Goal: Task Accomplishment & Management: Manage account settings

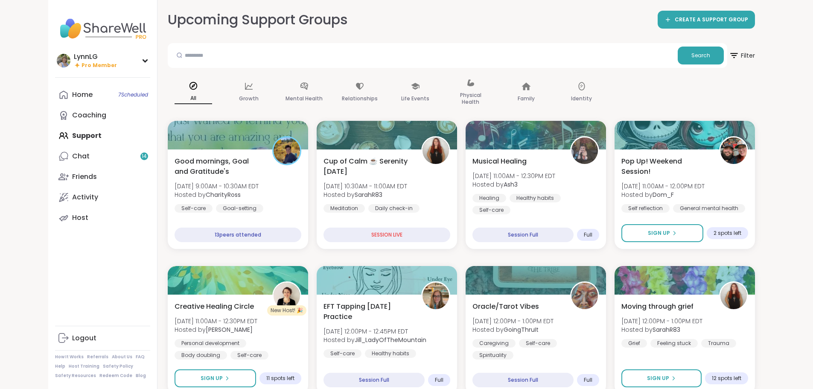
click at [55, 136] on div "Home 7 Scheduled Coaching Support Chat 14 Friends Activity Host" at bounding box center [102, 156] width 95 height 143
click at [55, 132] on div "Home 7 Scheduled Coaching Support Chat 14 Friends Activity Host" at bounding box center [102, 156] width 95 height 143
click at [55, 135] on div "Home 7 Scheduled Coaching Support Chat 14 Friends Activity Host" at bounding box center [102, 156] width 95 height 143
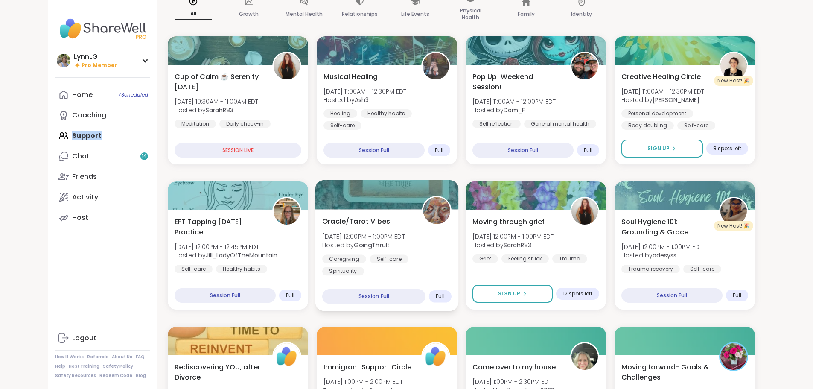
scroll to position [85, 0]
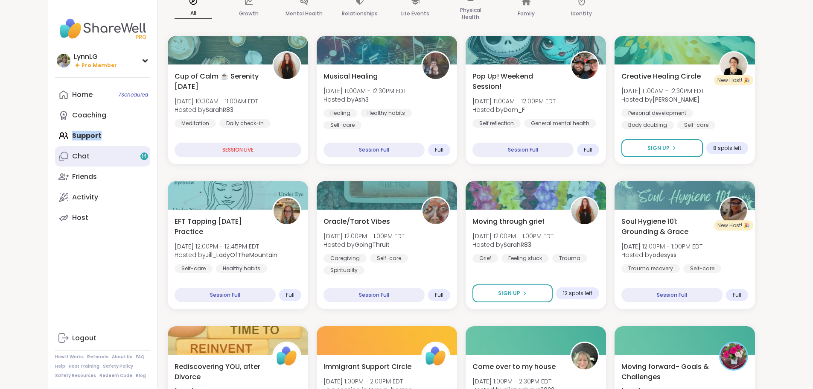
click at [72, 155] on div "Chat 14" at bounding box center [81, 156] width 18 height 9
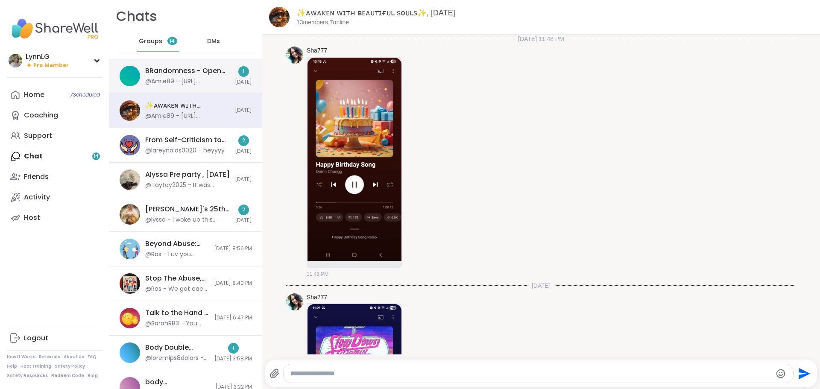
scroll to position [3101, 0]
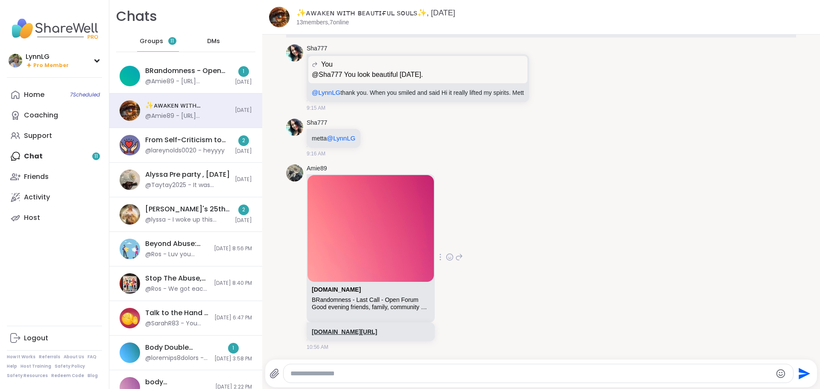
click at [364, 332] on link "sharewellnow.com/session/23c54152-64f1-4827-a214-187005d2012b" at bounding box center [344, 331] width 65 height 7
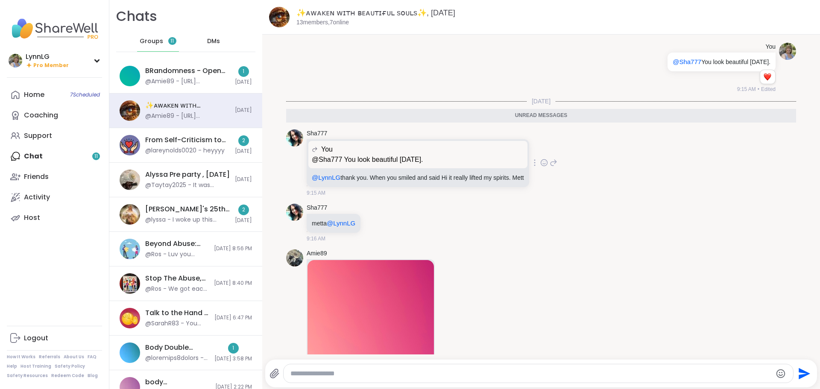
scroll to position [3015, 0]
click at [545, 161] on icon at bounding box center [544, 163] width 8 height 9
click at [479, 151] on div "Select Reaction: Heart" at bounding box center [476, 150] width 8 height 8
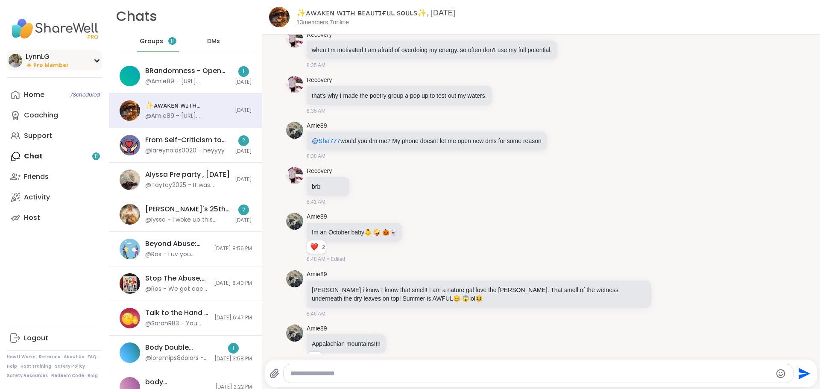
scroll to position [2121, 0]
click at [204, 79] on div "@Amie89 - [URL][DOMAIN_NAME]" at bounding box center [187, 81] width 85 height 9
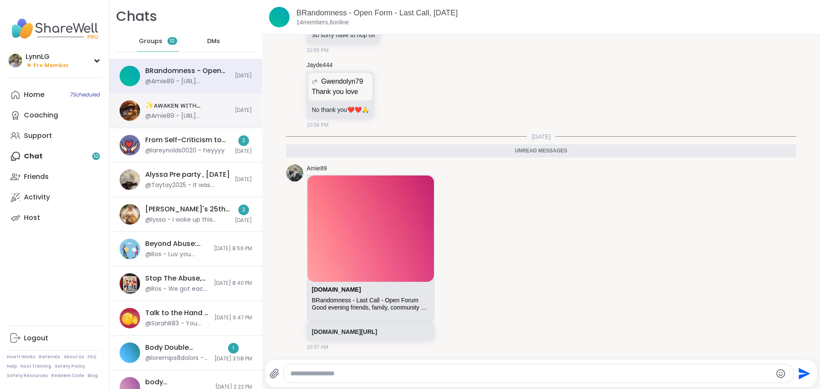
scroll to position [0, 0]
click at [356, 330] on link "sharewellnow.com/session/23c54152-64f1-4827-a214-187005d2012b" at bounding box center [344, 331] width 65 height 7
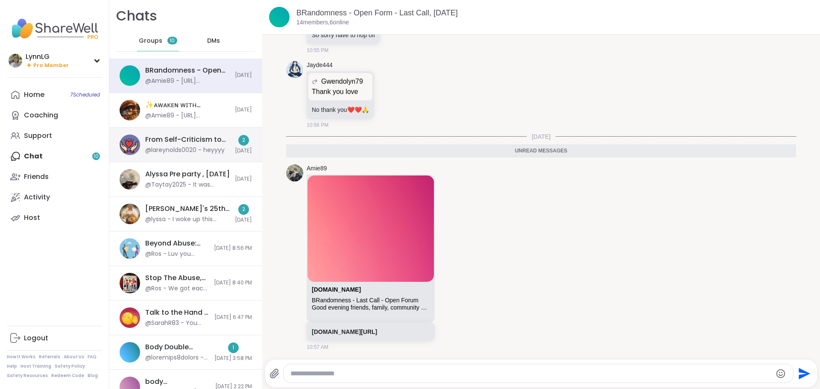
click at [184, 137] on div "From Self-Criticism to Self-Love, [DATE]" at bounding box center [187, 139] width 85 height 9
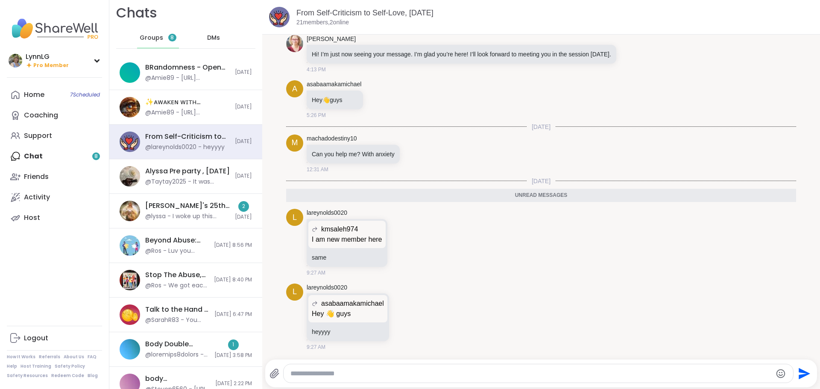
scroll to position [4, 0]
click at [150, 36] on span "Groups" at bounding box center [151, 37] width 23 height 9
click at [162, 36] on div "Groups 8" at bounding box center [158, 37] width 42 height 20
click at [168, 36] on span "8" at bounding box center [172, 37] width 8 height 8
click at [137, 35] on div "Groups 8" at bounding box center [158, 37] width 42 height 20
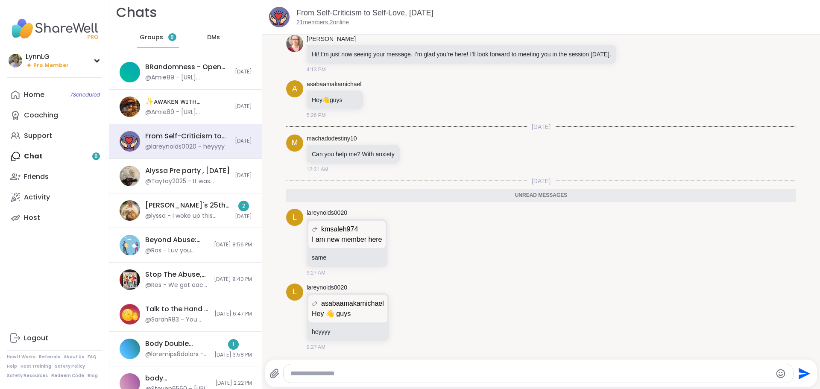
click at [146, 35] on span "Groups" at bounding box center [151, 37] width 23 height 9
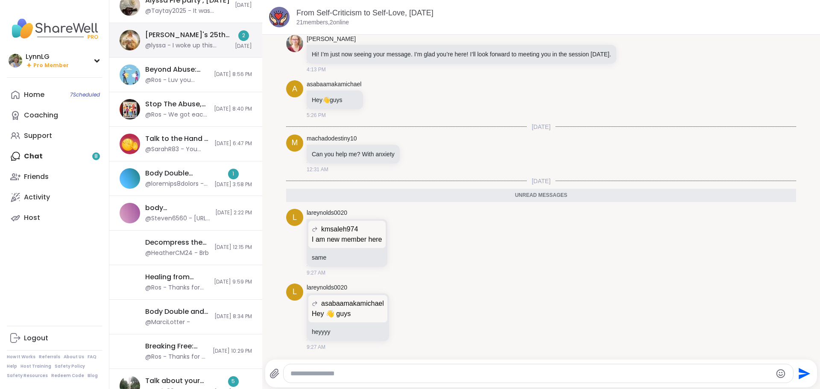
scroll to position [175, 0]
click at [175, 39] on div "[PERSON_NAME]'s 25th Birthday!: Keeper of the Realms, [DATE]" at bounding box center [187, 34] width 85 height 9
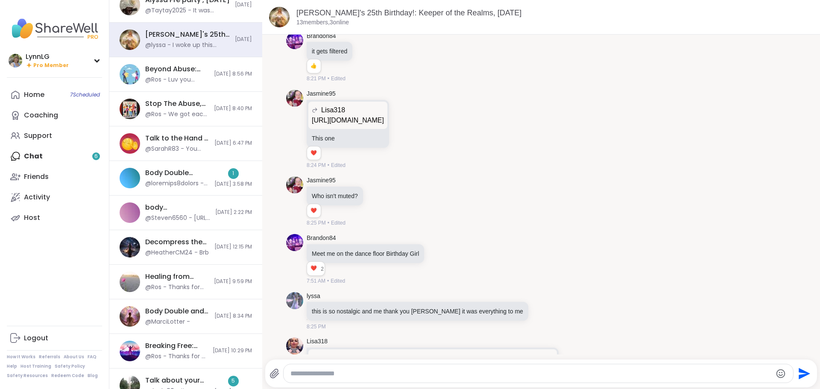
scroll to position [5304, 0]
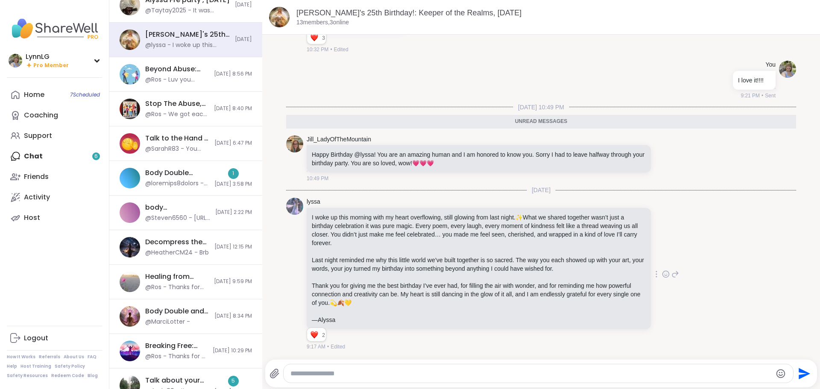
click at [662, 276] on icon at bounding box center [666, 274] width 8 height 9
click at [594, 263] on div "Select Reaction: Heart" at bounding box center [598, 261] width 8 height 8
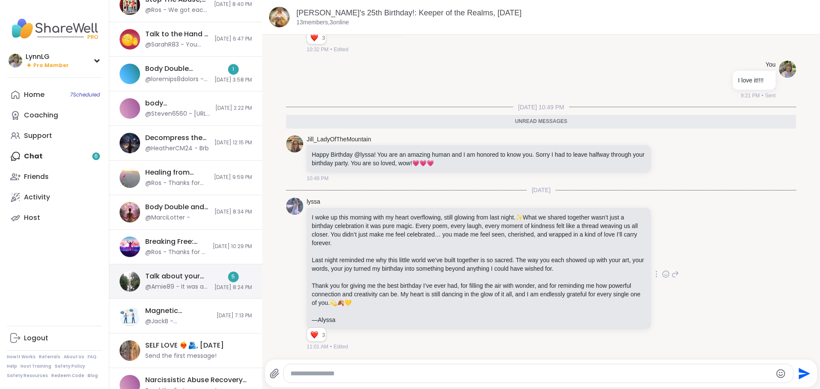
scroll to position [279, 0]
click at [189, 276] on div "Talk about your day, [DATE]" at bounding box center [177, 275] width 64 height 9
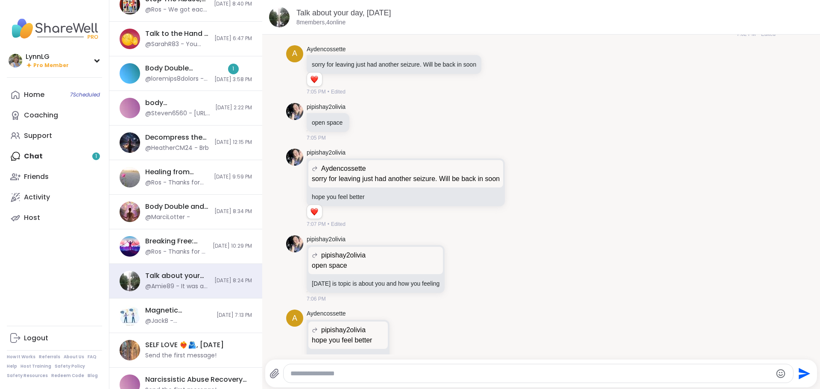
scroll to position [0, 0]
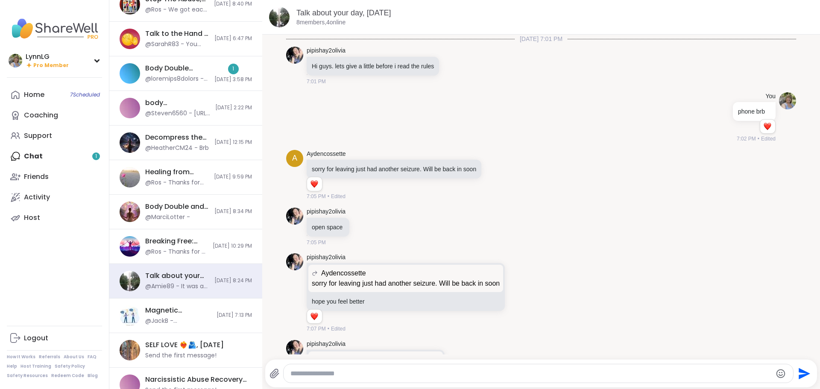
click at [49, 155] on div "Home 7 Scheduled Coaching Support Chat 1 Friends Activity Host" at bounding box center [54, 156] width 95 height 143
click at [188, 59] on div "Body Double /Chat, Sep 13 1 9/13/2025, 3:58 PM" at bounding box center [185, 73] width 153 height 35
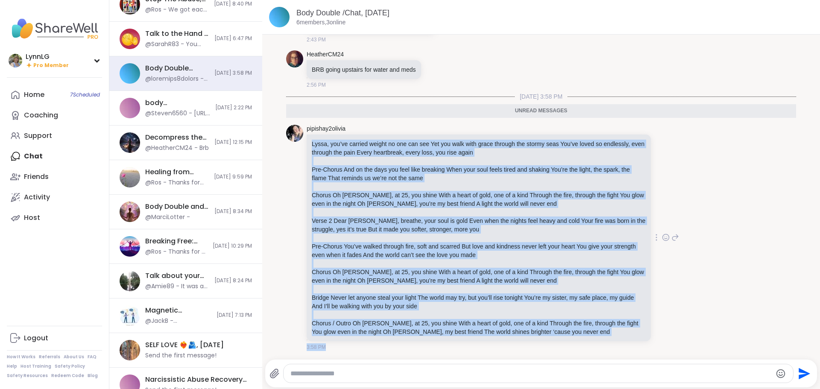
scroll to position [2, 0]
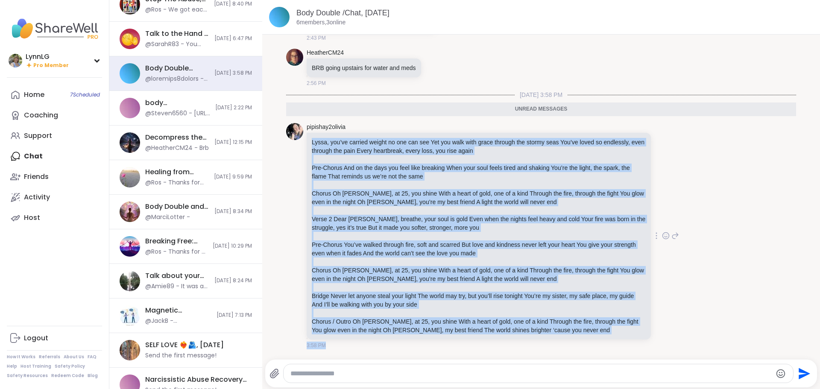
drag, startPoint x: 311, startPoint y: 143, endPoint x: 612, endPoint y: 352, distance: 366.1
click at [612, 352] on div "pipishay2olivia Lyssa, you’ve carried weight no one can see Yet you walk with g…" at bounding box center [541, 236] width 510 height 233
drag, startPoint x: 464, startPoint y: 253, endPoint x: 289, endPoint y: 234, distance: 176.1
click at [289, 235] on div "pipishay2olivia Lyssa, you’ve carried weight no one can see Yet you walk with g…" at bounding box center [541, 236] width 510 height 233
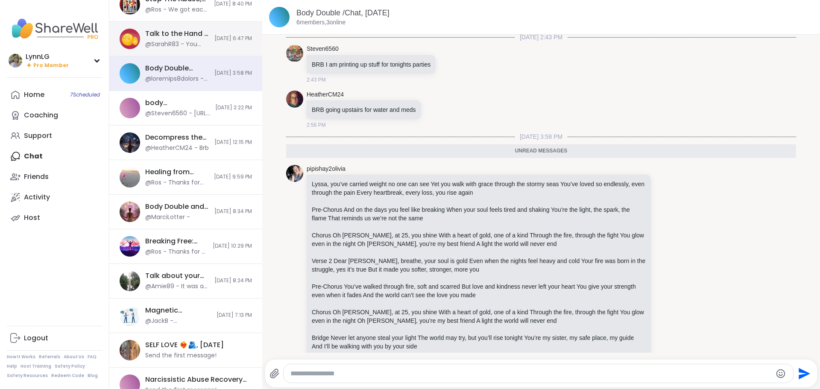
scroll to position [279, 0]
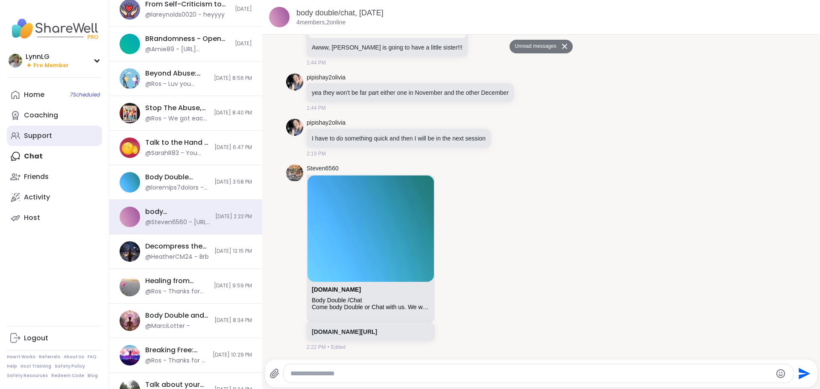
click at [48, 134] on div "Support" at bounding box center [38, 135] width 28 height 9
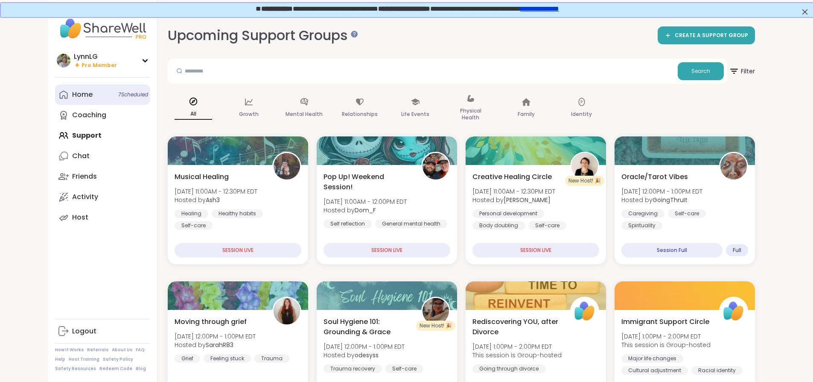
click at [118, 96] on span "7 Scheduled" at bounding box center [133, 94] width 30 height 7
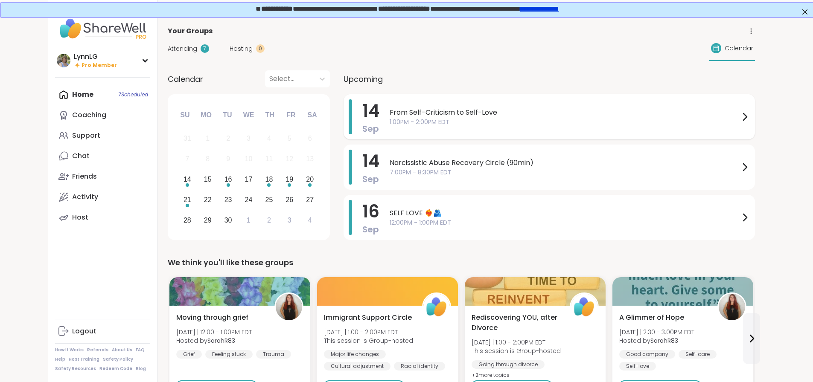
click at [569, 112] on span "From Self-Criticism to Self-Love" at bounding box center [565, 113] width 350 height 10
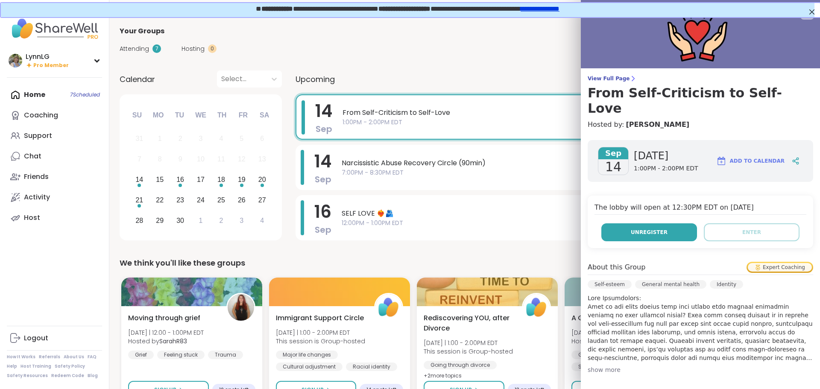
click at [644, 228] on span "Unregister" at bounding box center [648, 232] width 37 height 8
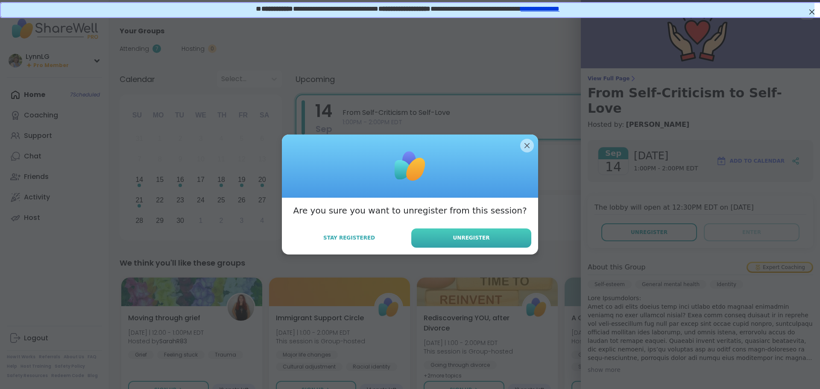
click at [462, 239] on span "Unregister" at bounding box center [471, 238] width 37 height 8
